Goal: Task Accomplishment & Management: Manage account settings

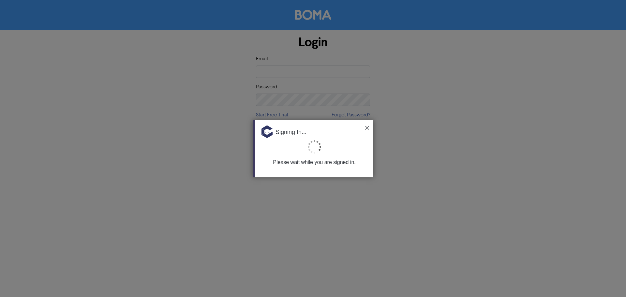
type input "[PERSON_NAME][EMAIL_ADDRESS][DOMAIN_NAME]"
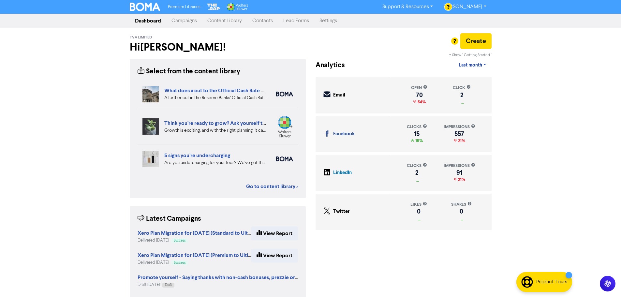
click at [265, 21] on link "Contacts" at bounding box center [262, 20] width 31 height 13
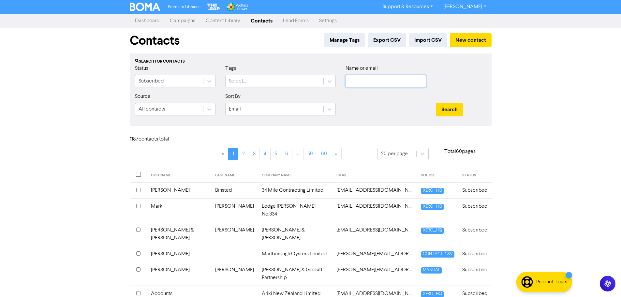
click at [361, 81] on input "text" at bounding box center [386, 81] width 81 height 12
type input "raleigh"
click at [436, 103] on button "Search" at bounding box center [449, 110] width 27 height 14
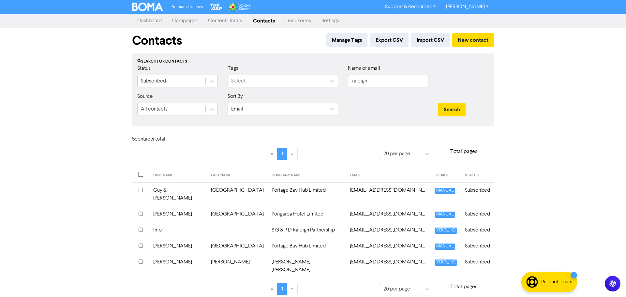
click at [288, 206] on td "Pongaroa Hotel Limited" at bounding box center [307, 214] width 78 height 16
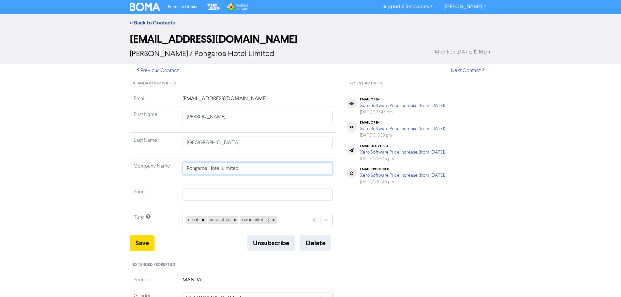
drag, startPoint x: 247, startPoint y: 167, endPoint x: 141, endPoint y: 166, distance: 105.4
click at [141, 166] on tr "Company Name Pongaroa Hotel Limited" at bounding box center [233, 172] width 207 height 26
paste input "rtage Hub Cafe & Accommodation"
type input "Portage Hub Cafe & Accommodation Limited"
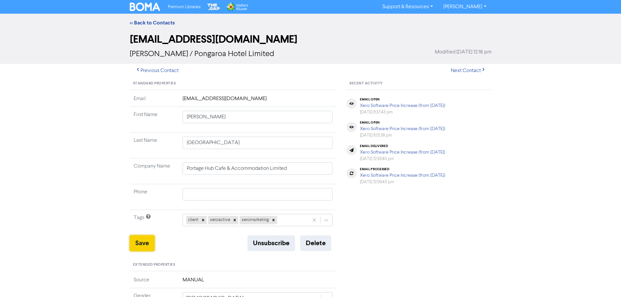
click at [138, 241] on button "Save" at bounding box center [142, 244] width 25 height 16
click at [147, 25] on link "<< Back to Contacts" at bounding box center [152, 23] width 45 height 7
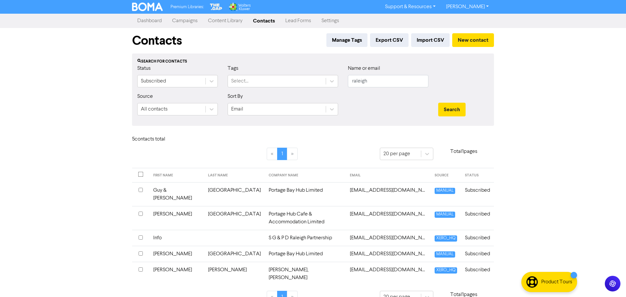
click at [475, 8] on link "[PERSON_NAME]" at bounding box center [467, 7] width 53 height 10
click at [475, 20] on button "Log Out" at bounding box center [467, 20] width 52 height 8
